Goal: Transaction & Acquisition: Book appointment/travel/reservation

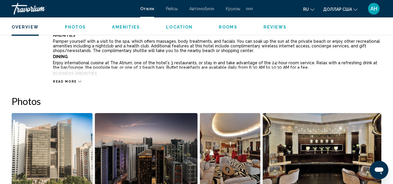
scroll to position [209, 0]
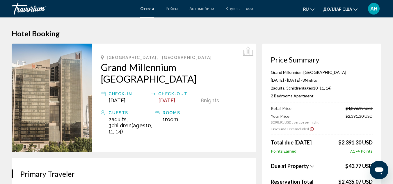
scroll to position [64, 0]
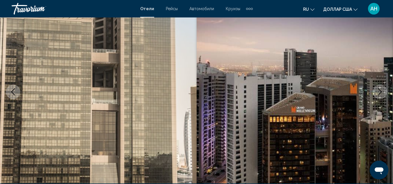
scroll to position [29, 0]
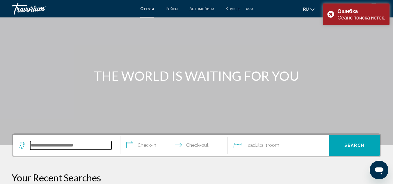
click at [87, 146] on input "Search widget" at bounding box center [70, 145] width 81 height 9
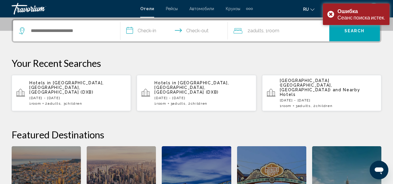
click at [53, 84] on span "[GEOGRAPHIC_DATA], [GEOGRAPHIC_DATA], [GEOGRAPHIC_DATA] (DXB)" at bounding box center [66, 87] width 74 height 14
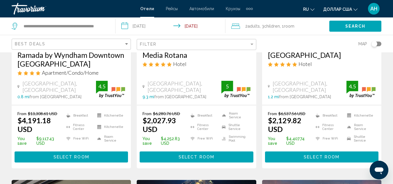
scroll to position [261, 0]
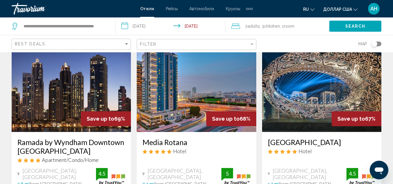
click at [294, 99] on img "Основное содержание" at bounding box center [321, 85] width 119 height 93
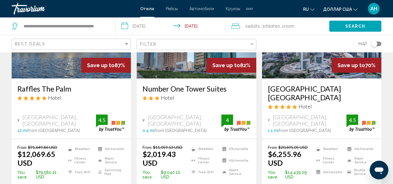
scroll to position [29, 0]
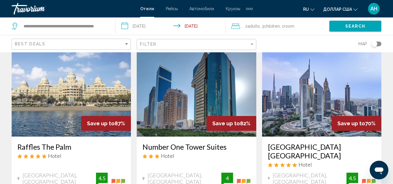
click at [187, 112] on img "Основное содержание" at bounding box center [196, 90] width 119 height 93
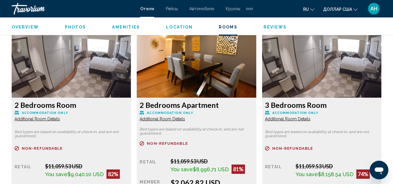
scroll to position [844, 0]
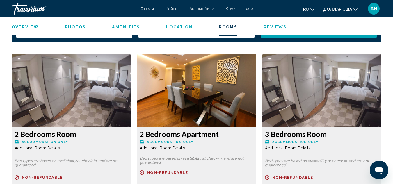
click at [131, 99] on img "Основное содержание" at bounding box center [71, 90] width 119 height 73
click at [128, 131] on h3 "3 Bedrooms Room" at bounding box center [71, 134] width 113 height 9
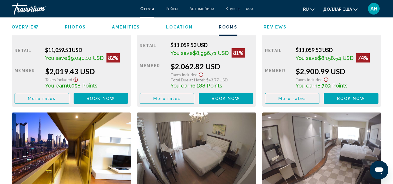
scroll to position [1076, 0]
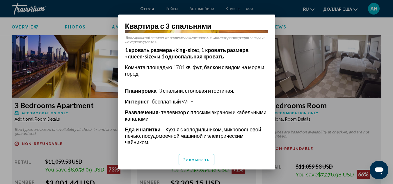
scroll to position [0, 0]
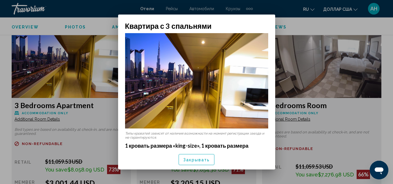
click at [204, 160] on font "Закрывать" at bounding box center [196, 159] width 27 height 5
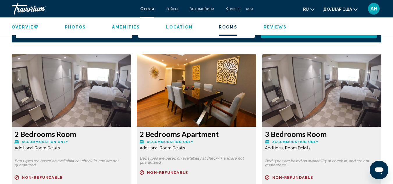
scroll to position [902, 0]
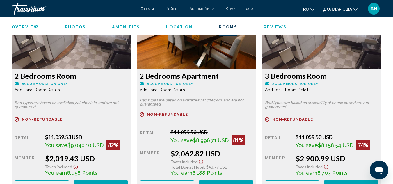
click at [60, 87] on span "Additional Room Details" at bounding box center [37, 89] width 45 height 5
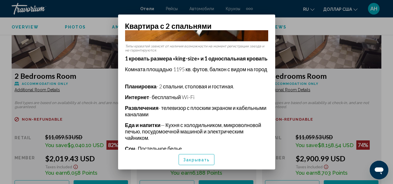
scroll to position [176, 0]
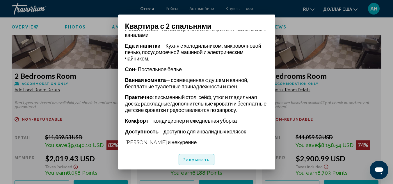
click at [198, 162] on font "Закрывать" at bounding box center [196, 159] width 27 height 5
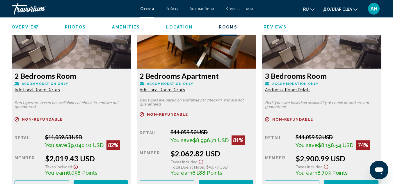
scroll to position [844, 0]
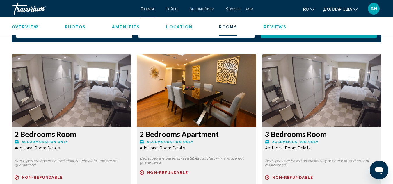
click at [131, 95] on img "Основное содержание" at bounding box center [71, 90] width 119 height 73
click at [128, 131] on h3 "2 Bedrooms Apartment" at bounding box center [71, 134] width 113 height 9
click at [128, 130] on h3 "2 Bedrooms Apartment" at bounding box center [71, 134] width 113 height 9
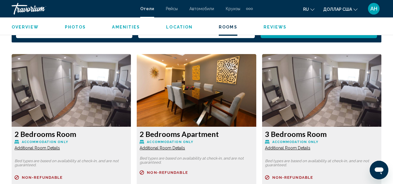
click at [128, 134] on div "2 Bedrooms Apartment Accommodation Only Additional Room Details" at bounding box center [71, 140] width 113 height 21
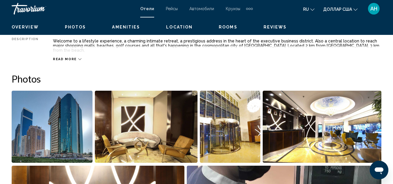
scroll to position [175, 0]
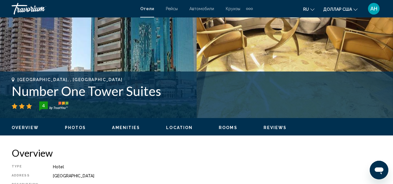
drag, startPoint x: 160, startPoint y: 94, endPoint x: 8, endPoint y: 91, distance: 151.7
click at [9, 92] on div "[GEOGRAPHIC_DATA], , [GEOGRAPHIC_DATA] Number One Tower Suites [STREET_ADDRESS]" at bounding box center [196, 94] width 393 height 35
copy h1 "Number One Tower Suites"
drag, startPoint x: 236, startPoint y: 35, endPoint x: 230, endPoint y: 37, distance: 7.2
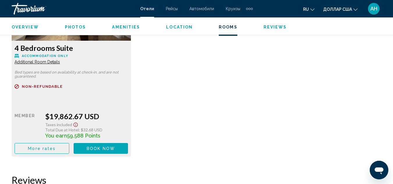
scroll to position [1686, 0]
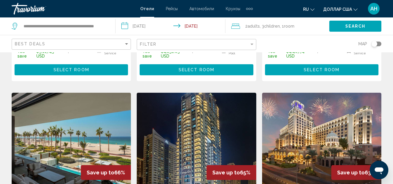
scroll to position [552, 0]
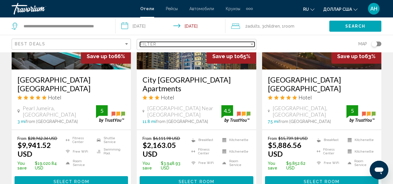
click at [252, 43] on div "Filter" at bounding box center [251, 44] width 5 height 5
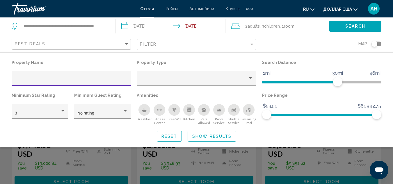
click at [145, 113] on div "Breakfast" at bounding box center [144, 110] width 12 height 12
click at [216, 138] on span "Show Results" at bounding box center [211, 136] width 39 height 5
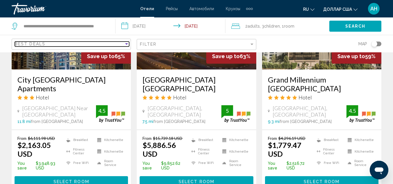
click at [88, 46] on div "Best Deals" at bounding box center [69, 44] width 109 height 5
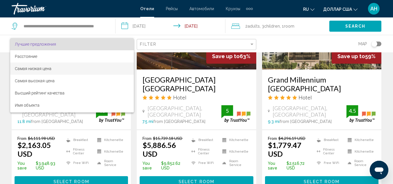
click at [71, 69] on span "Самая низкая цена" at bounding box center [72, 68] width 114 height 12
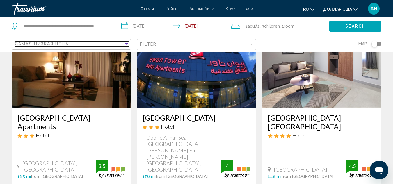
scroll to position [87, 0]
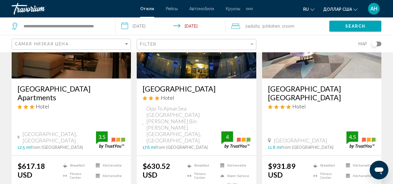
click at [198, 71] on img "Основное содержание" at bounding box center [196, 31] width 119 height 93
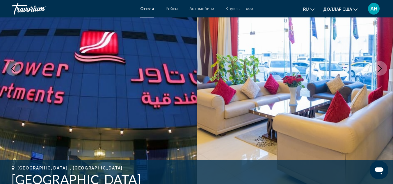
scroll to position [203, 0]
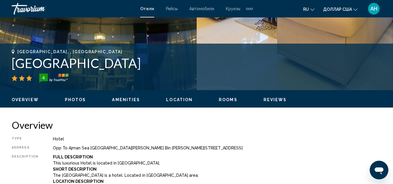
drag, startPoint x: 186, startPoint y: 62, endPoint x: 5, endPoint y: 66, distance: 180.5
click at [5, 66] on div "[GEOGRAPHIC_DATA], , [GEOGRAPHIC_DATA] [GEOGRAPHIC_DATA] Apartments 4 Address O…" at bounding box center [196, 66] width 393 height 35
copy h1 "[GEOGRAPHIC_DATA]"
